Goal: Task Accomplishment & Management: Complete application form

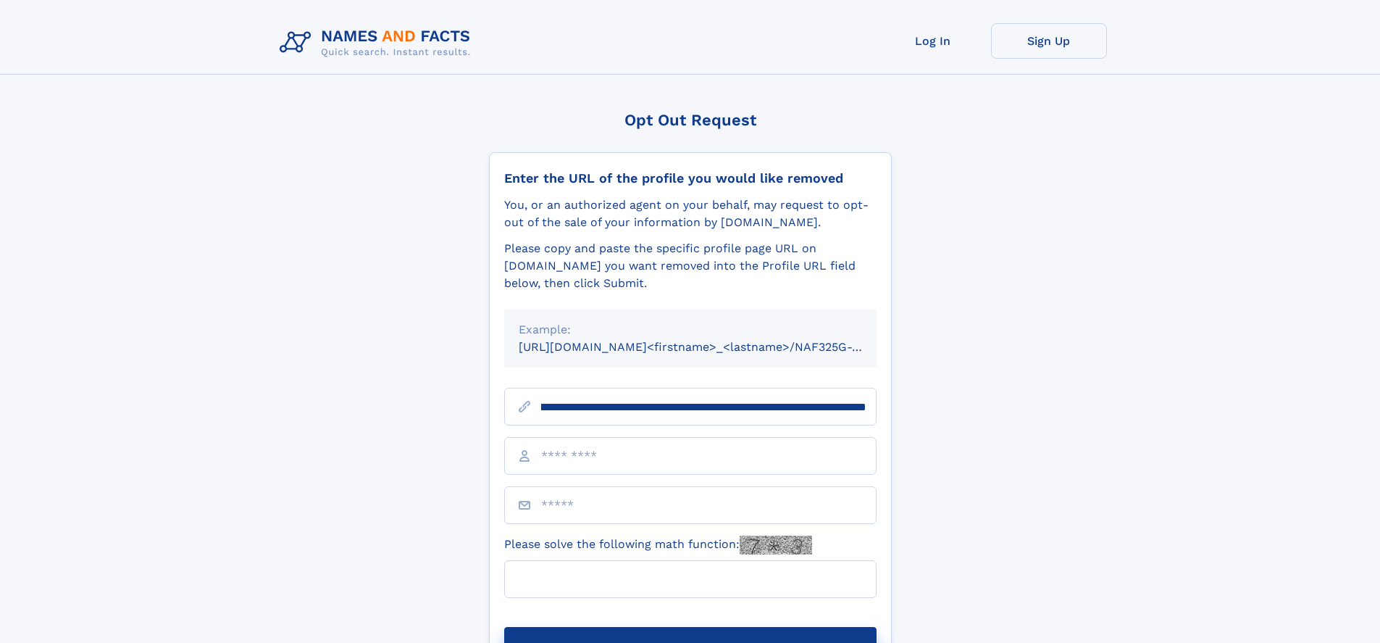
scroll to position [0, 167]
type input "**********"
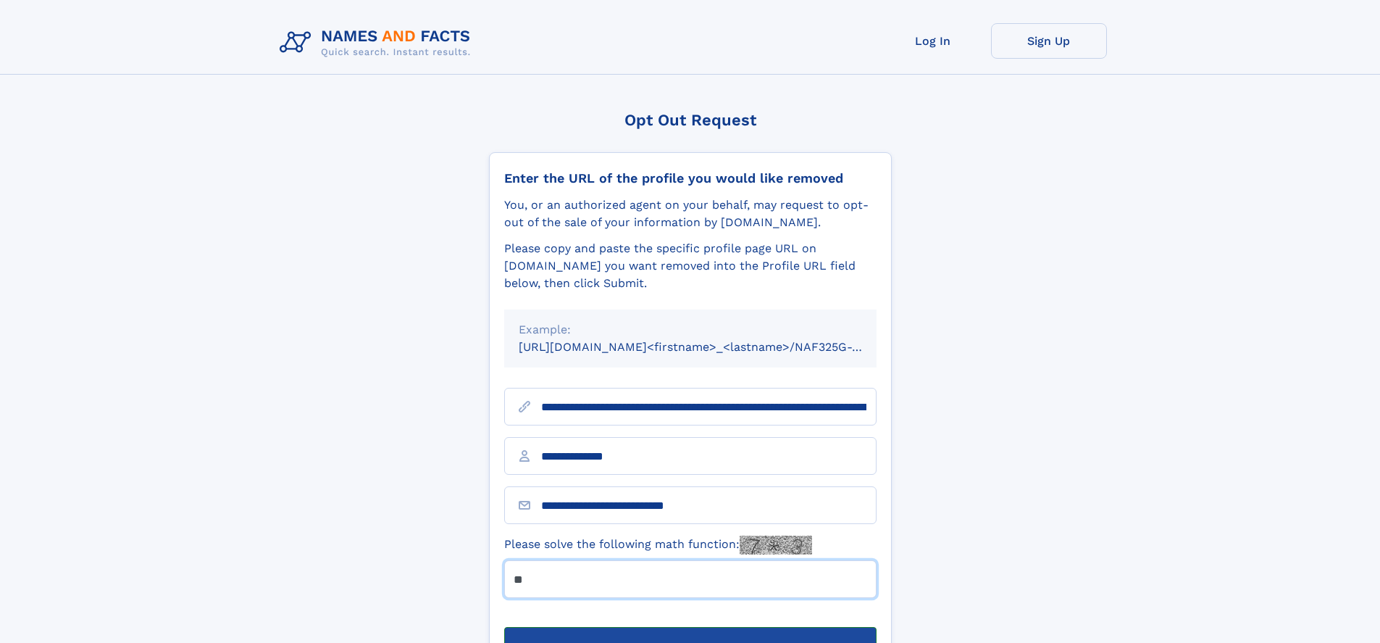
type input "**"
click at [690, 627] on button "Submit Opt Out Request" at bounding box center [690, 650] width 372 height 46
